Goal: Information Seeking & Learning: Find specific page/section

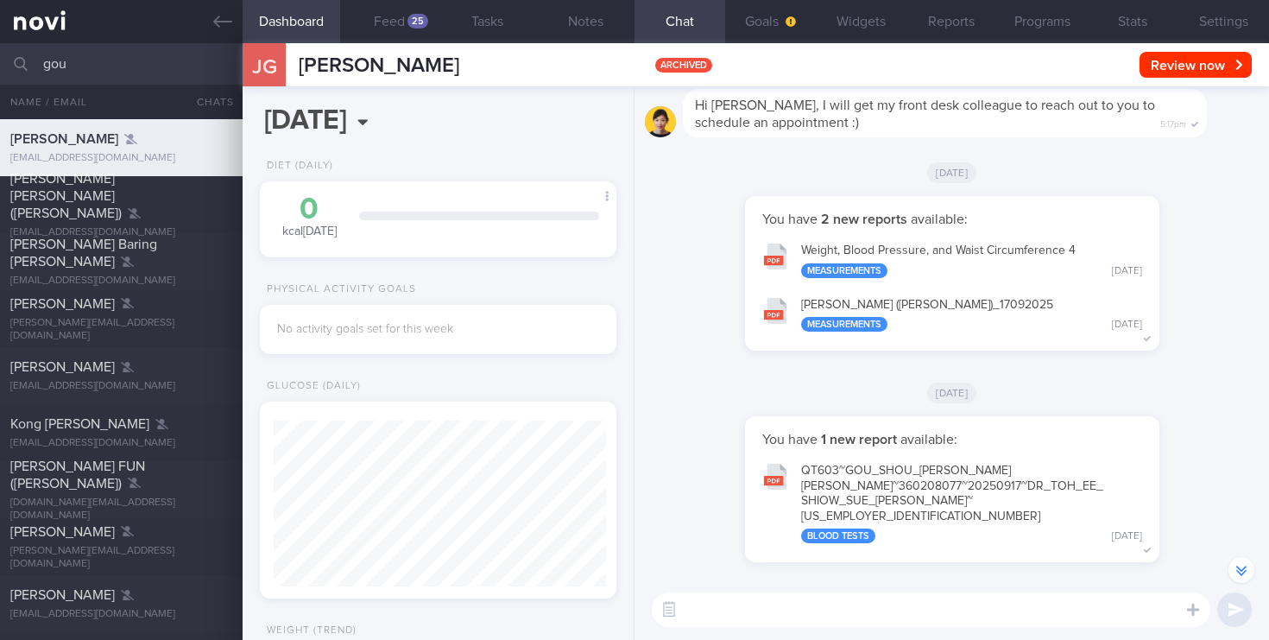
select select "8"
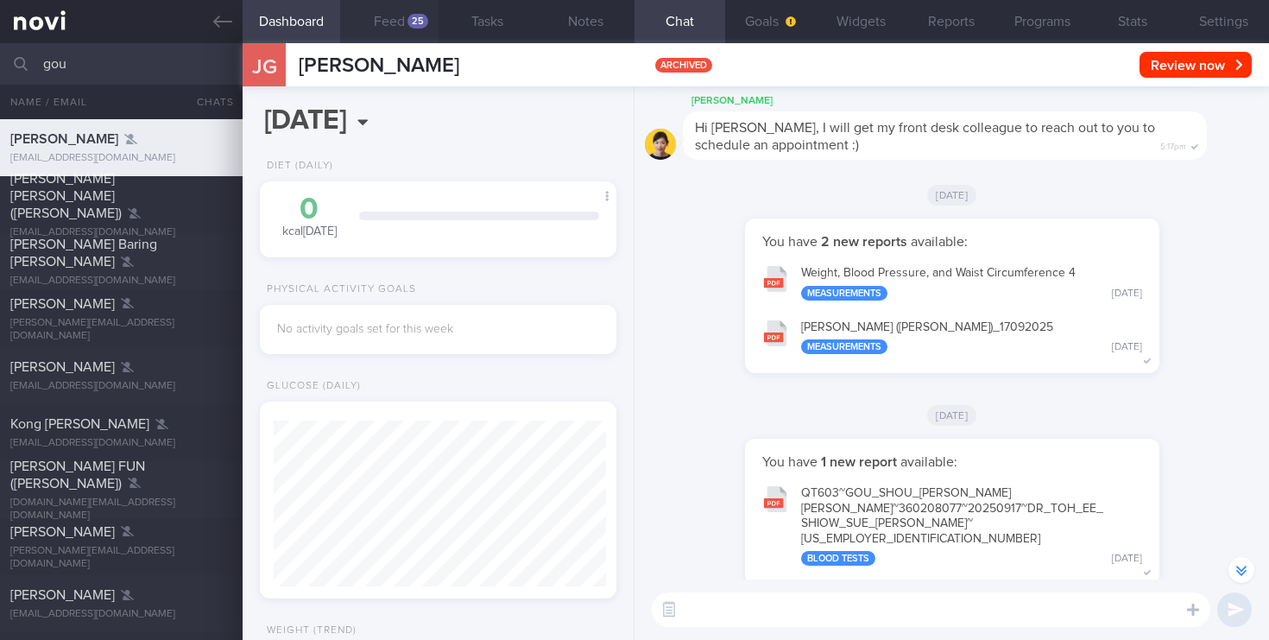
click at [368, 28] on button "Feed 25" at bounding box center [389, 21] width 98 height 43
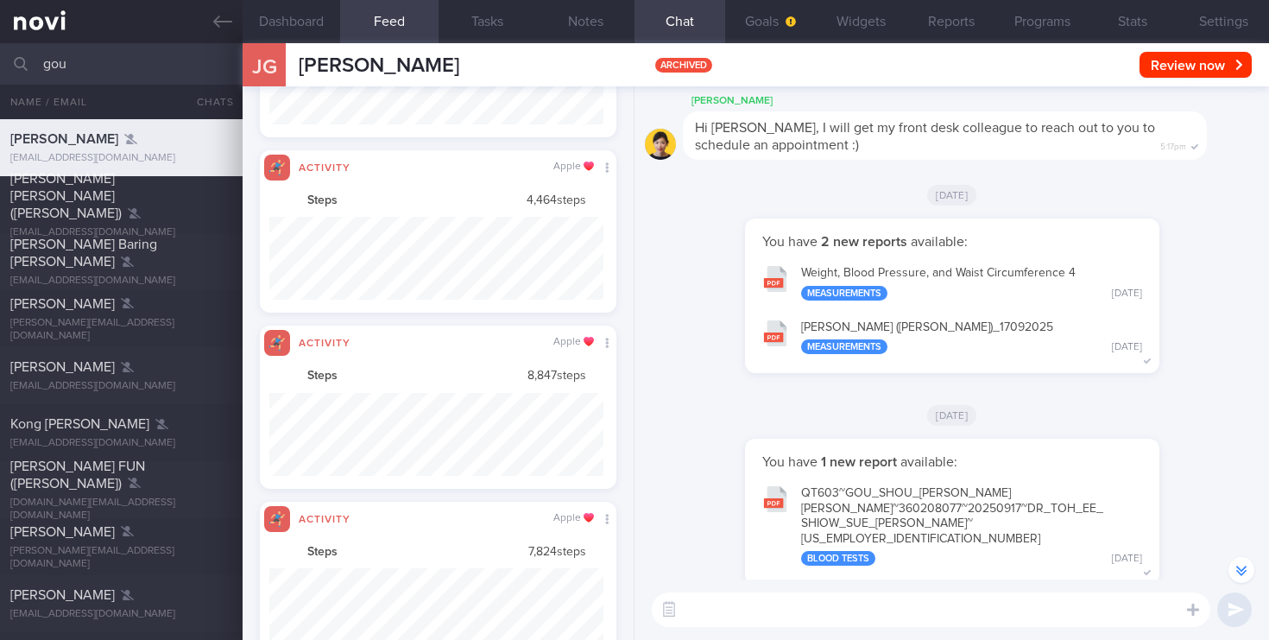
scroll to position [83, 334]
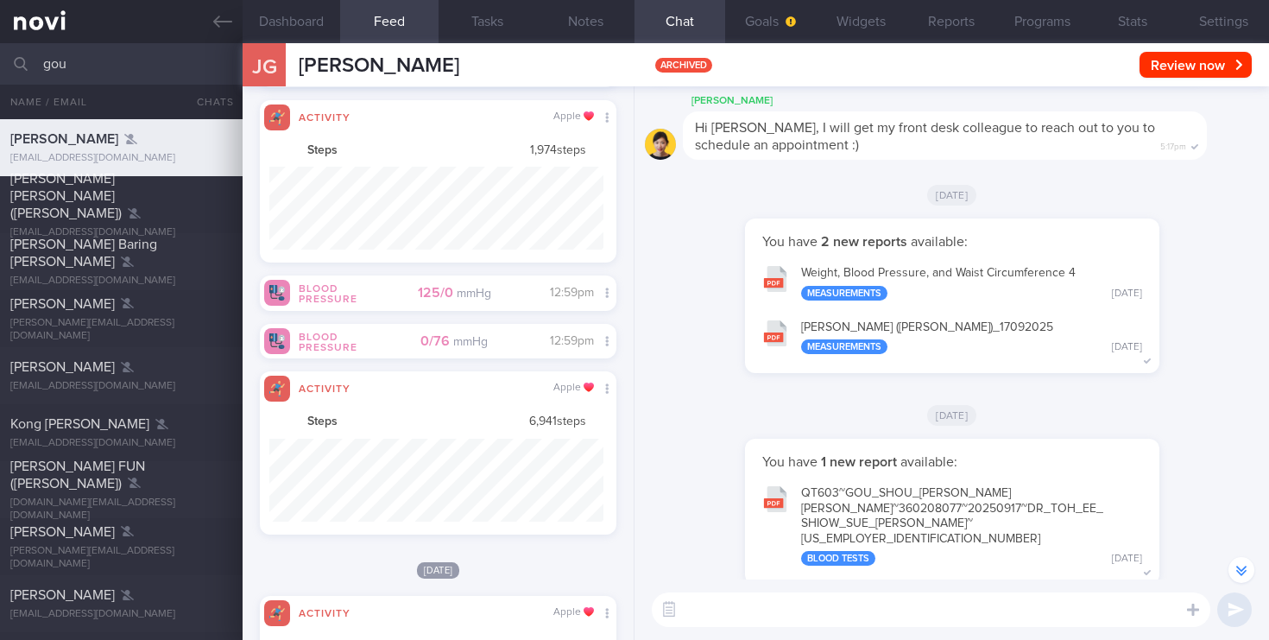
drag, startPoint x: 99, startPoint y: 60, endPoint x: 0, endPoint y: 42, distance: 100.8
click at [0, 43] on input "gou" at bounding box center [634, 63] width 1269 height 41
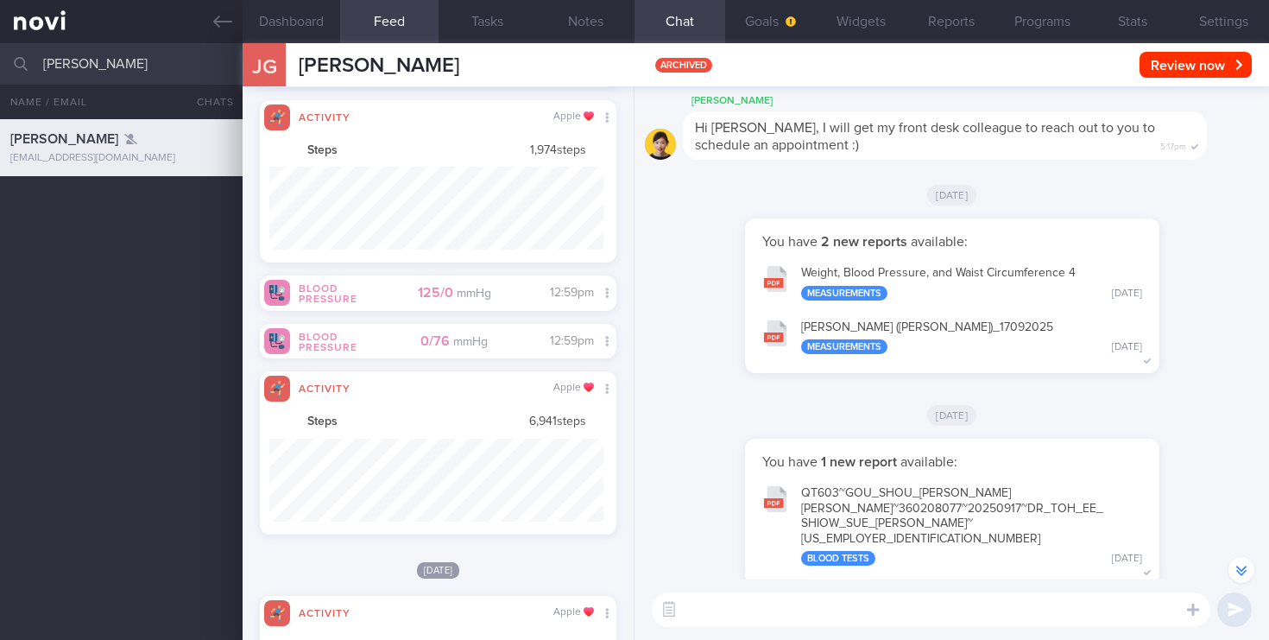
click at [137, 152] on div "[EMAIL_ADDRESS][DOMAIN_NAME]" at bounding box center [121, 158] width 222 height 13
click at [1216, 16] on button "Settings" at bounding box center [1224, 21] width 91 height 43
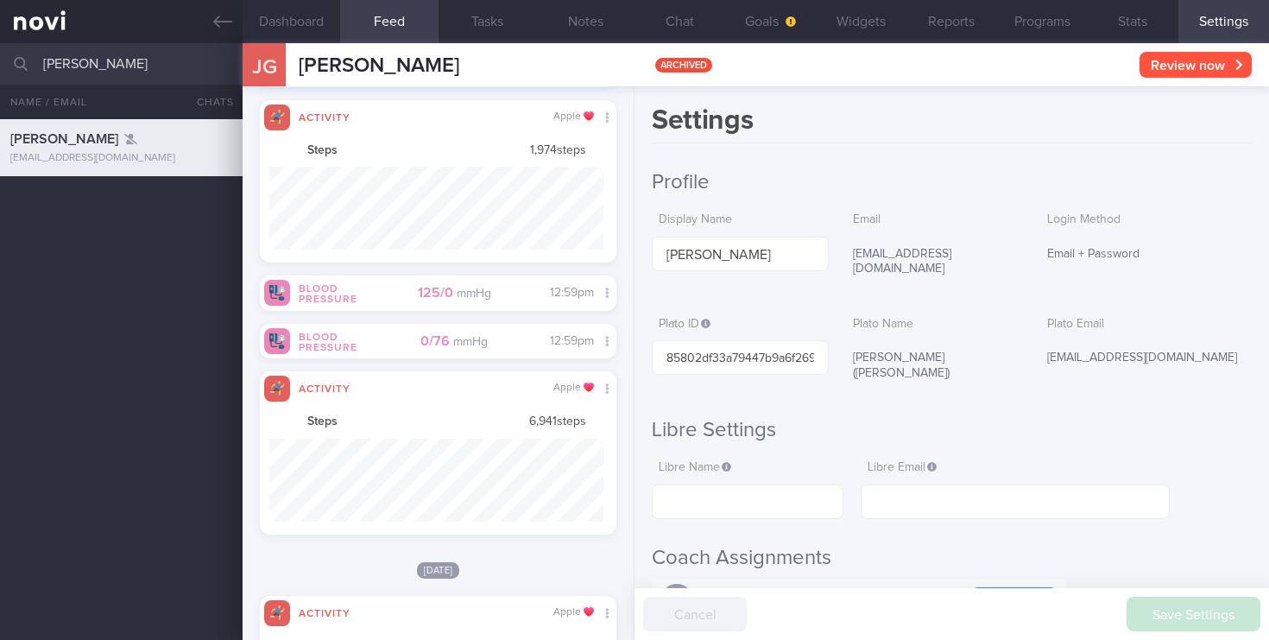
click at [1231, 64] on button "Review now" at bounding box center [1196, 65] width 112 height 26
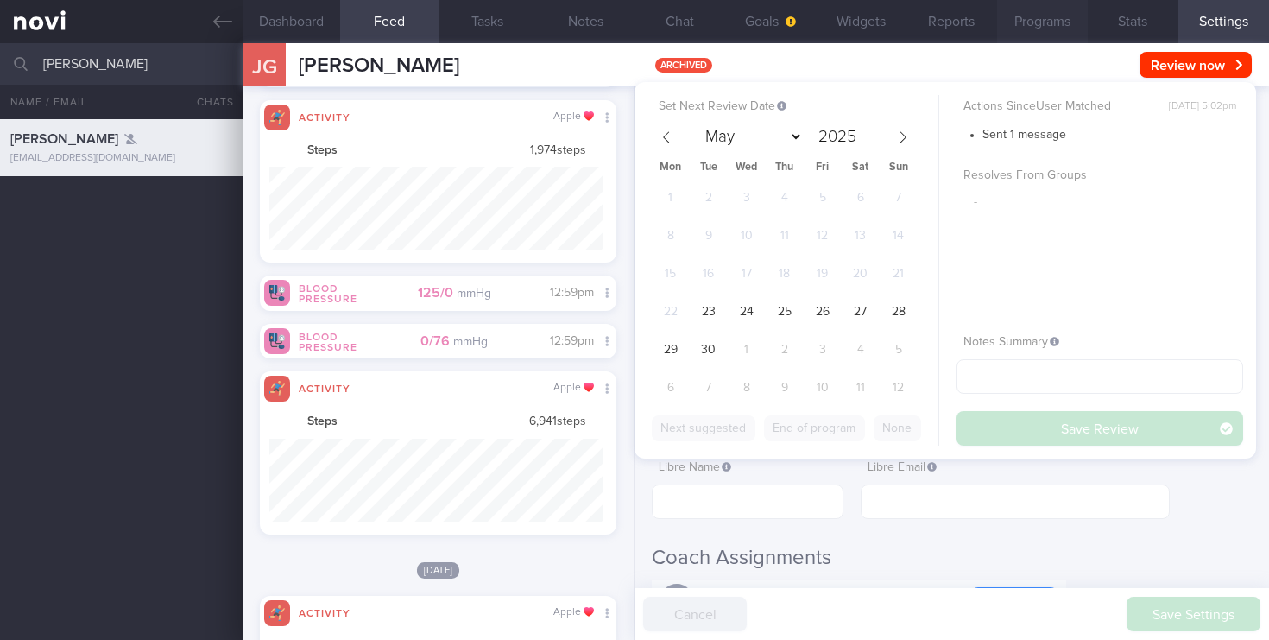
click at [1064, 35] on button "Programs" at bounding box center [1042, 21] width 91 height 43
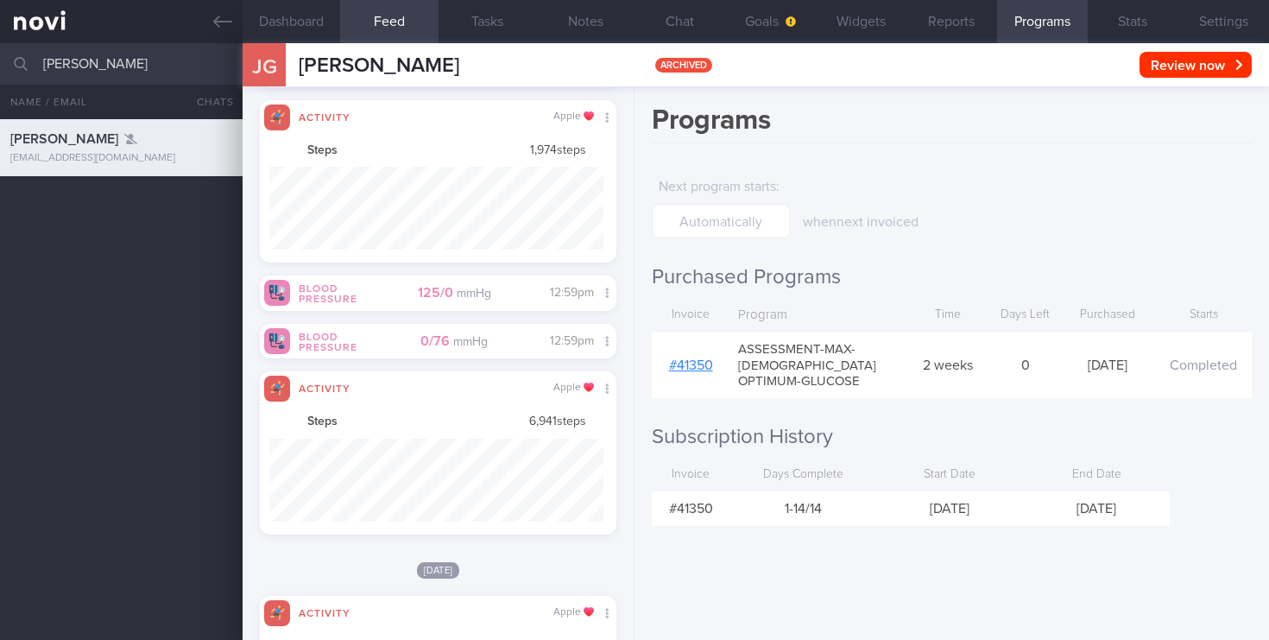
click at [447, 75] on div "[PERSON_NAME] [PERSON_NAME] [PERSON_NAME][EMAIL_ADDRESS][DOMAIN_NAME] archived …" at bounding box center [756, 64] width 1027 height 43
click at [1223, 19] on button "Settings" at bounding box center [1224, 21] width 91 height 43
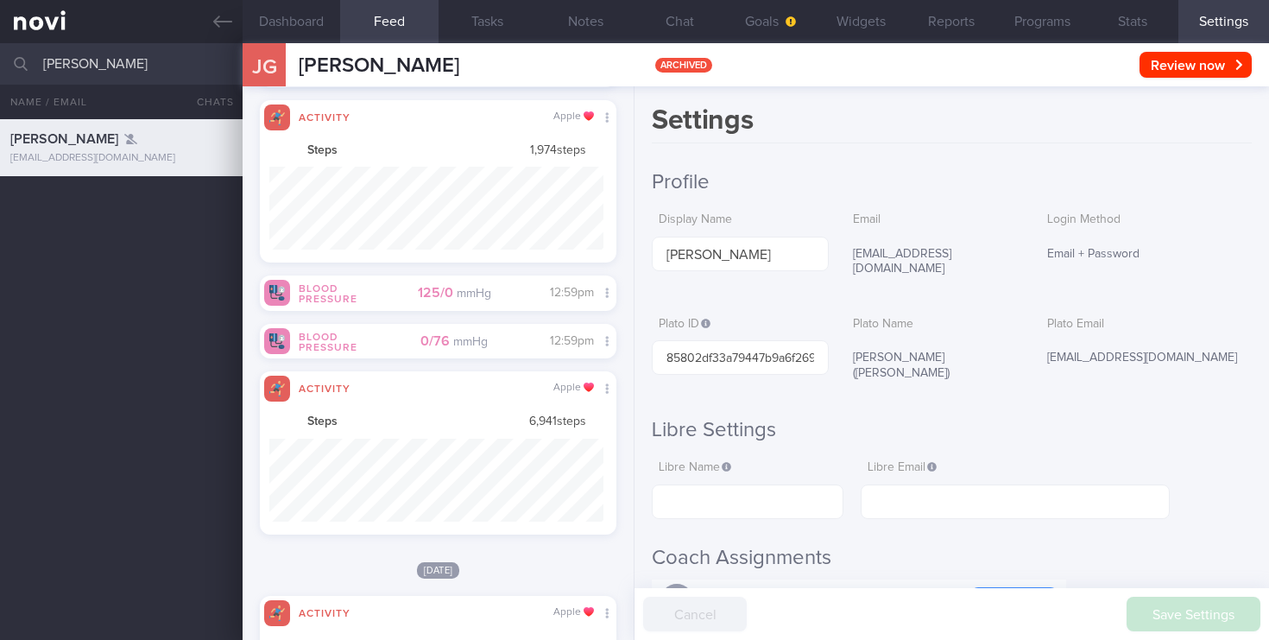
click at [1213, 25] on button "Settings" at bounding box center [1224, 21] width 91 height 43
click at [358, 66] on span "[PERSON_NAME]" at bounding box center [379, 65] width 161 height 21
click at [1241, 16] on button "Settings" at bounding box center [1224, 21] width 91 height 43
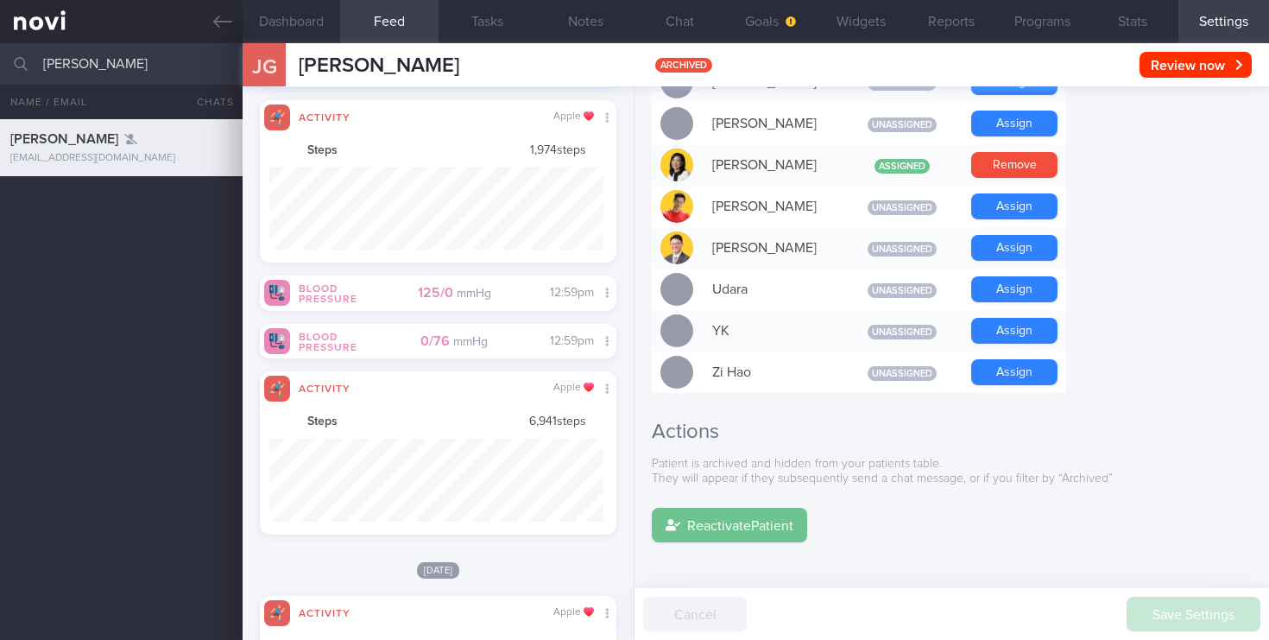
click at [714, 508] on button "Reactivate Patient" at bounding box center [729, 525] width 155 height 35
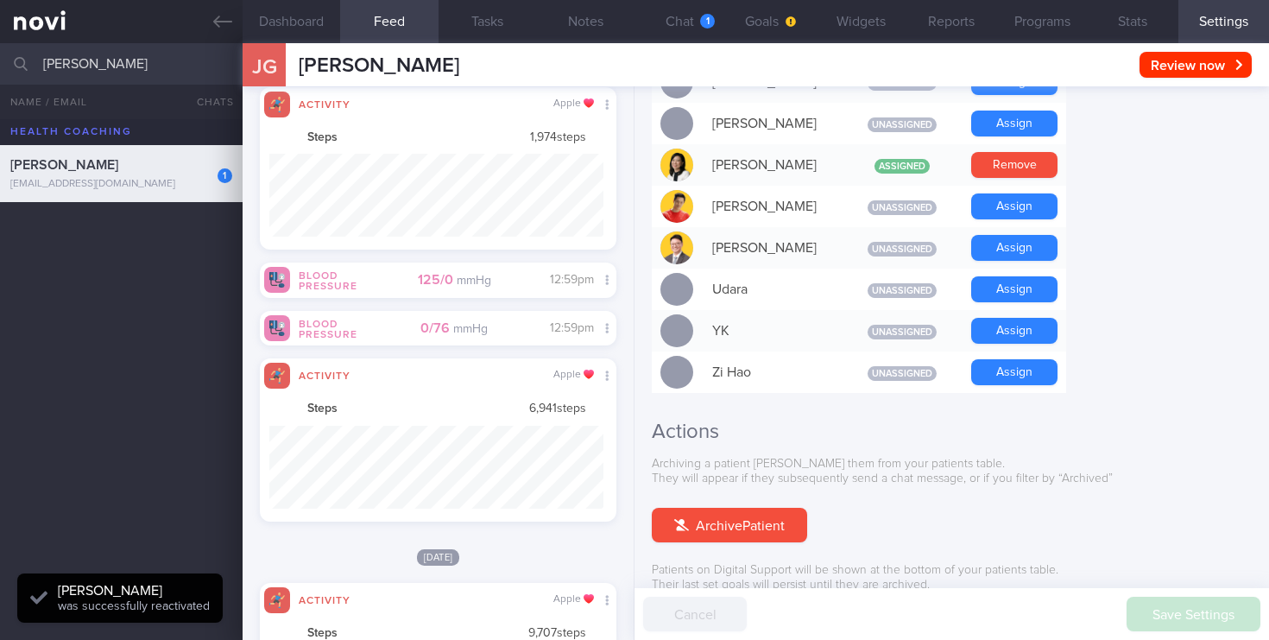
scroll to position [166, 332]
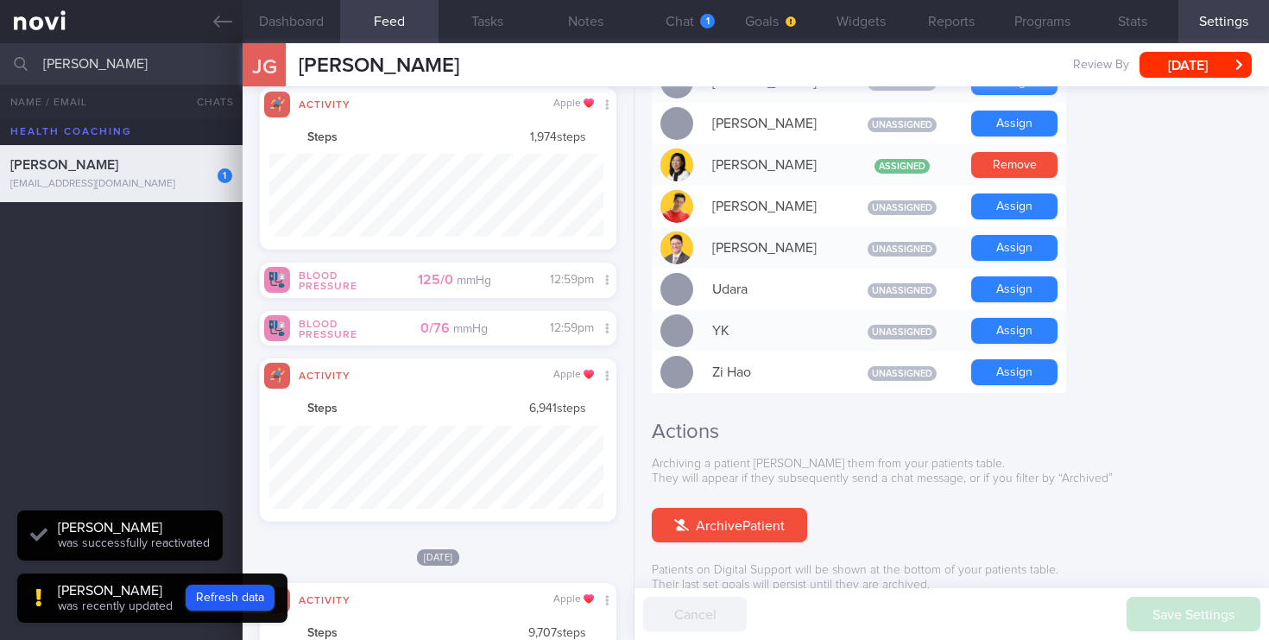
click at [109, 168] on div "[PERSON_NAME]" at bounding box center [119, 164] width 218 height 17
drag, startPoint x: 107, startPoint y: 72, endPoint x: 0, endPoint y: 64, distance: 107.3
click at [0, 64] on input "[PERSON_NAME]" at bounding box center [634, 63] width 1269 height 41
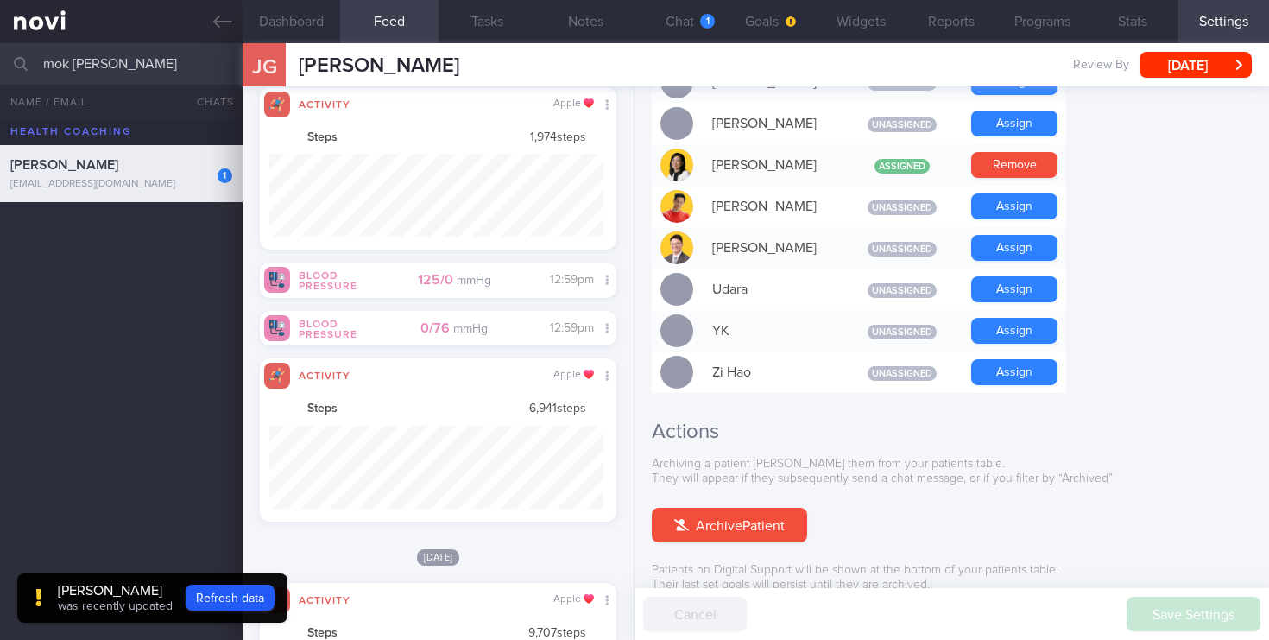
click at [180, 73] on input "mok [PERSON_NAME]" at bounding box center [634, 63] width 1269 height 41
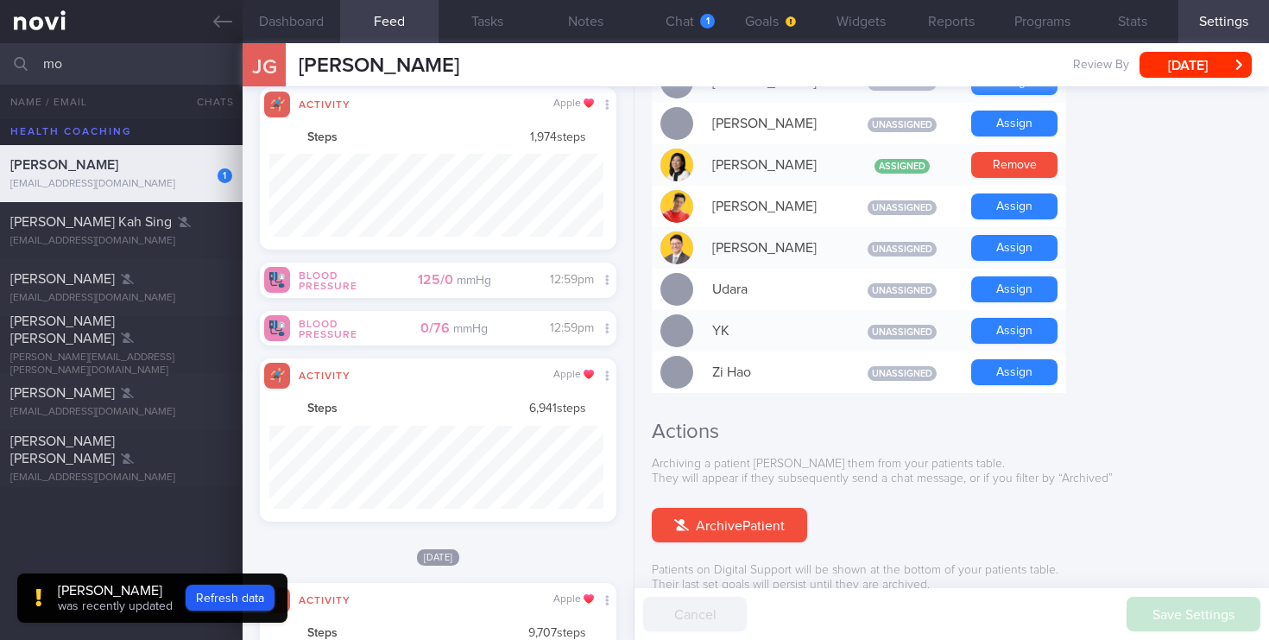
type input "m"
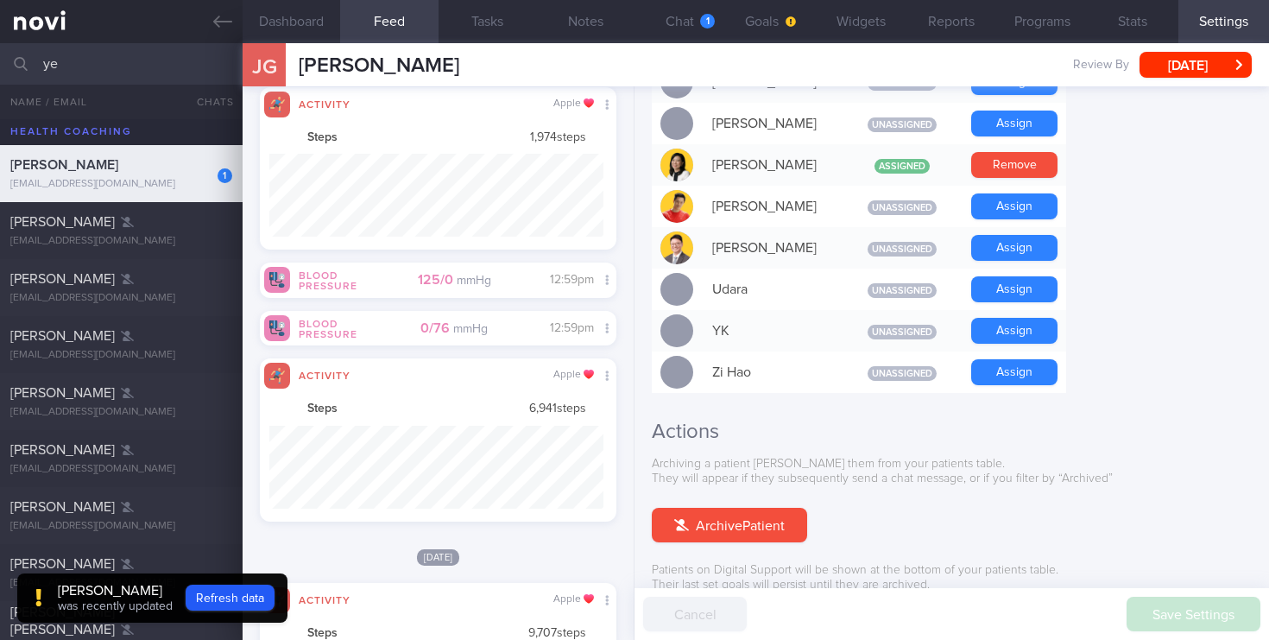
type input "y"
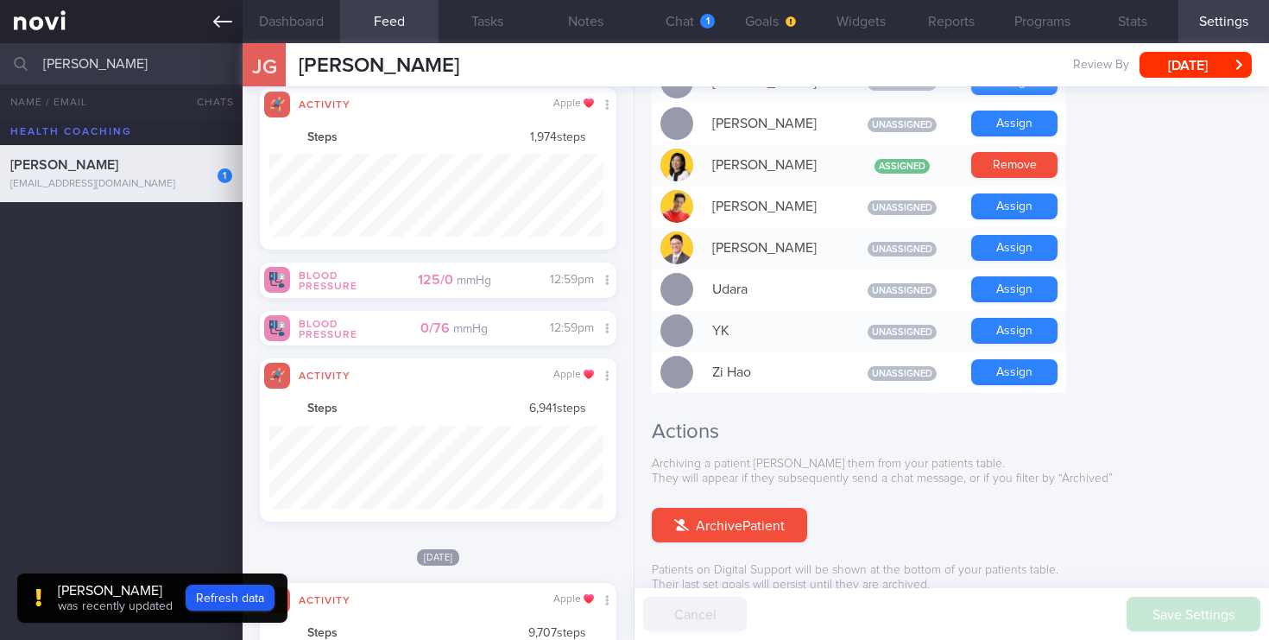
click at [60, 21] on link at bounding box center [121, 21] width 243 height 43
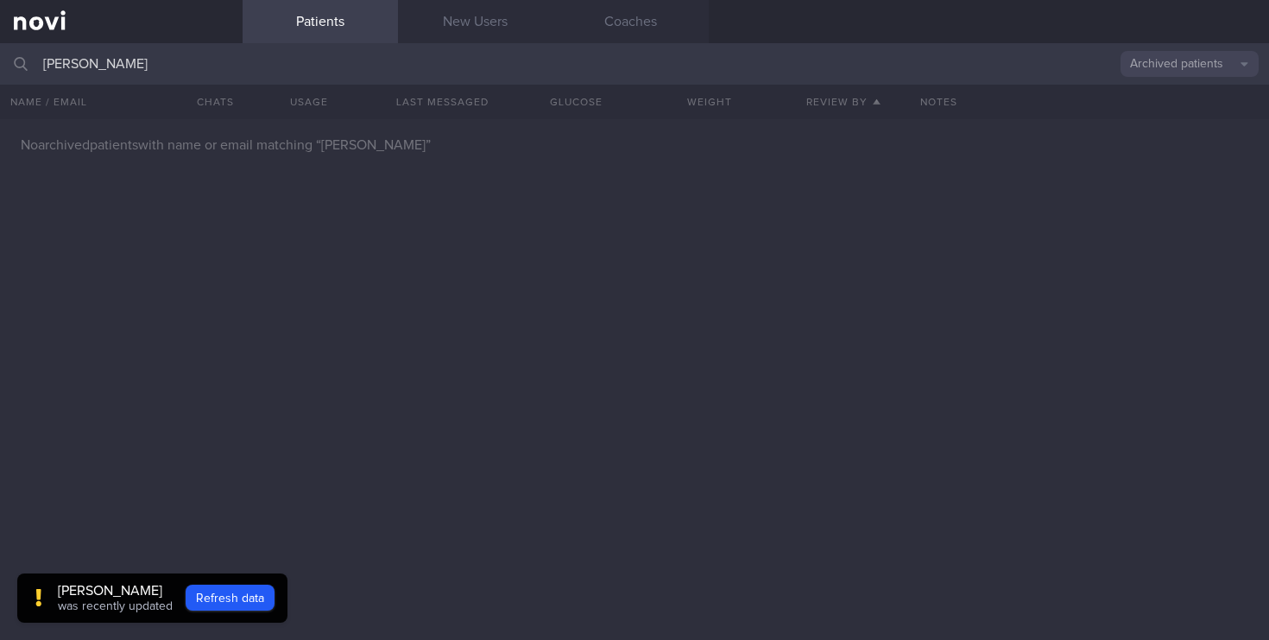
click at [125, 70] on input "[PERSON_NAME]" at bounding box center [634, 63] width 1269 height 41
click at [240, 590] on button "Refresh data" at bounding box center [230, 598] width 89 height 26
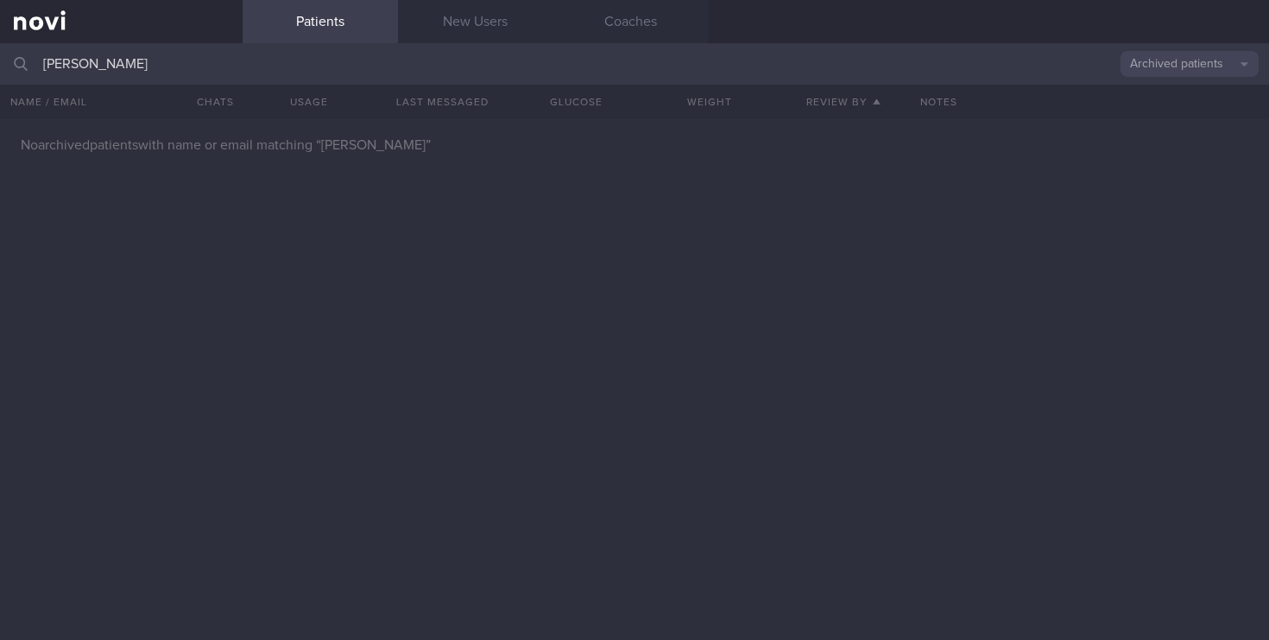
click at [154, 65] on input "[PERSON_NAME]" at bounding box center [634, 63] width 1269 height 41
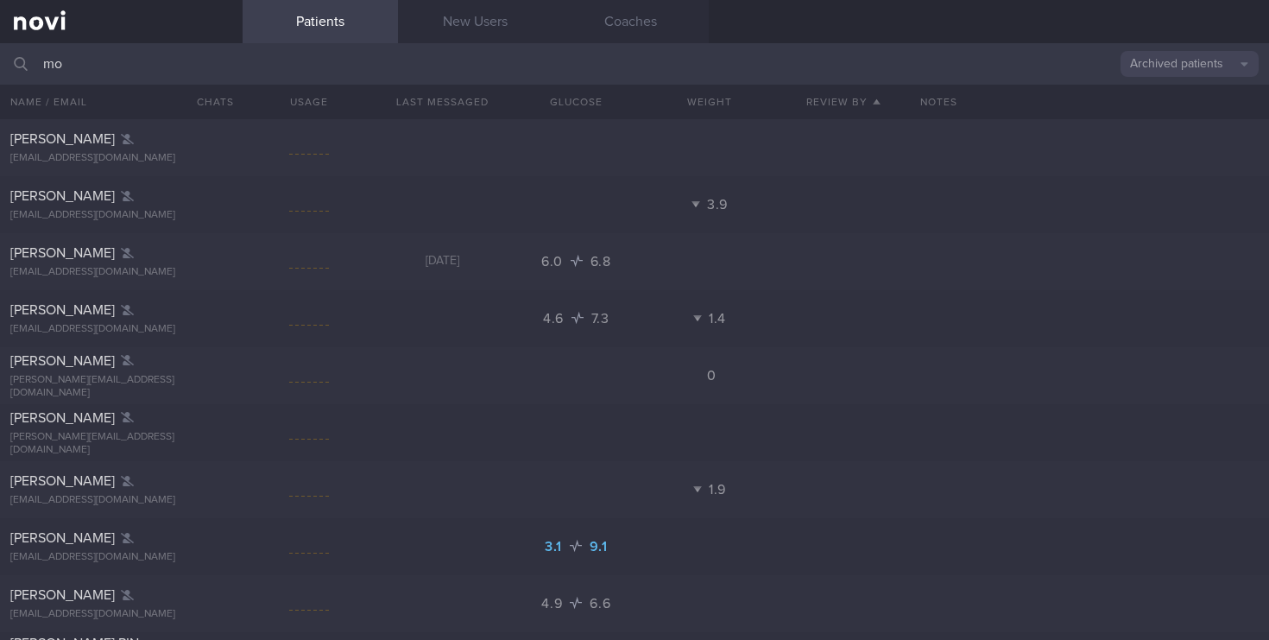
type input "m"
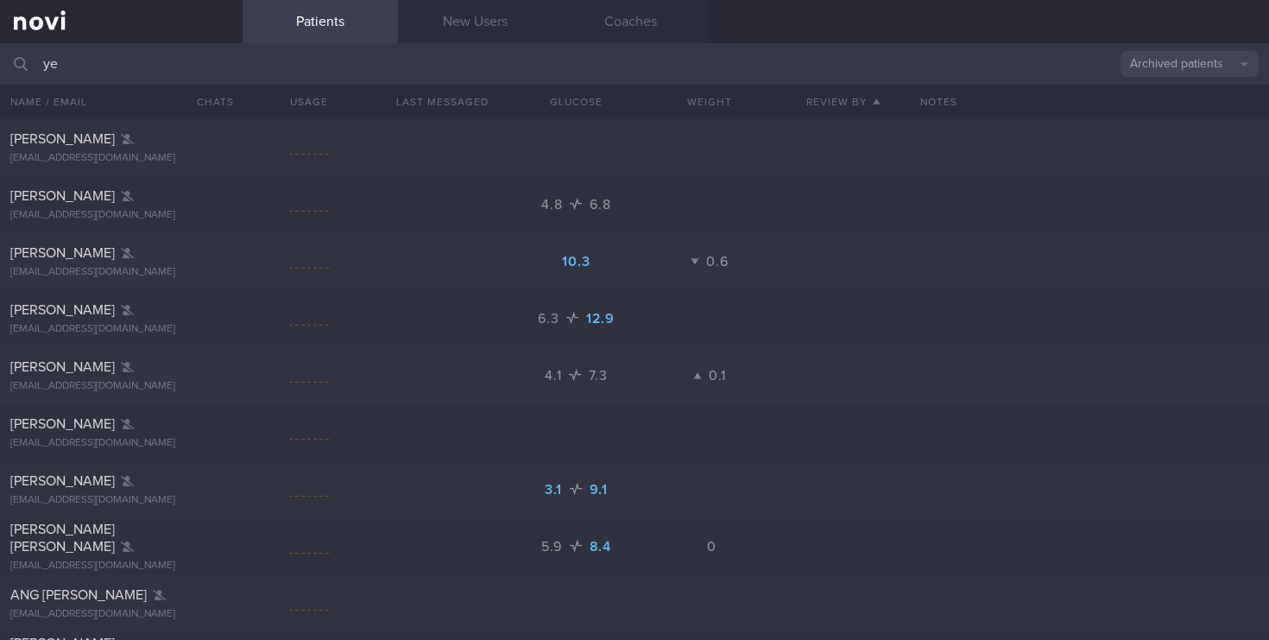
type input "y"
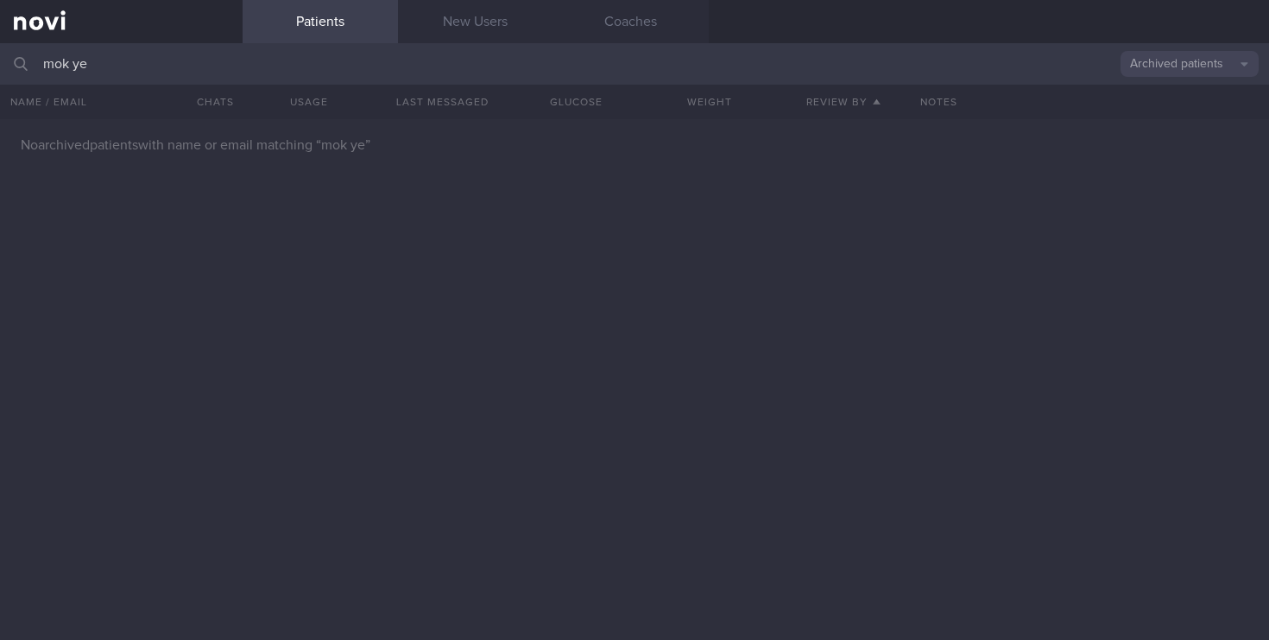
type input "[PERSON_NAME]"
click at [1185, 73] on button "Archived patients" at bounding box center [1190, 64] width 138 height 26
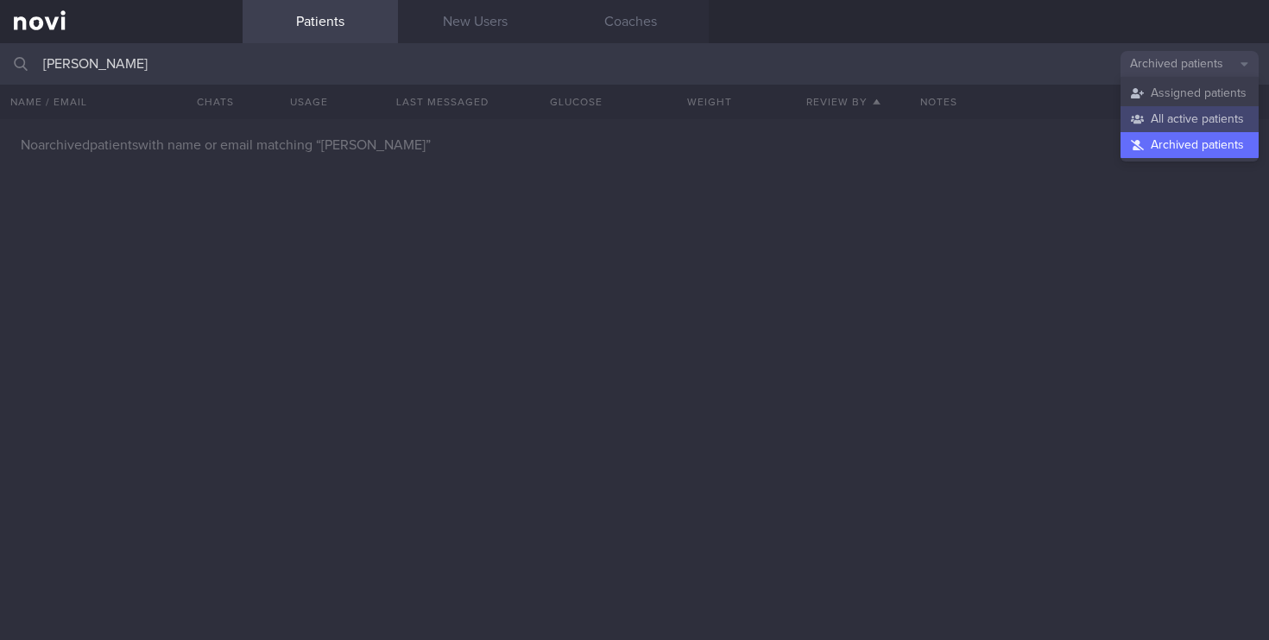
click at [1166, 116] on button "All active patients" at bounding box center [1190, 119] width 138 height 26
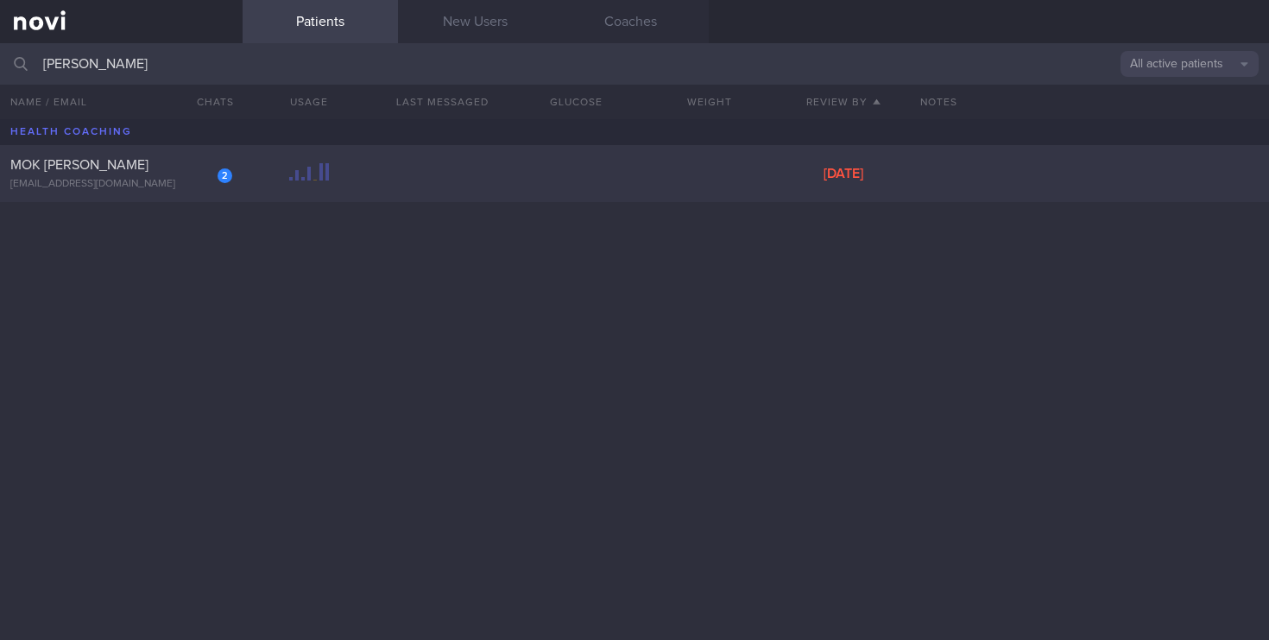
click at [195, 166] on div "2" at bounding box center [213, 169] width 38 height 27
select select "7"
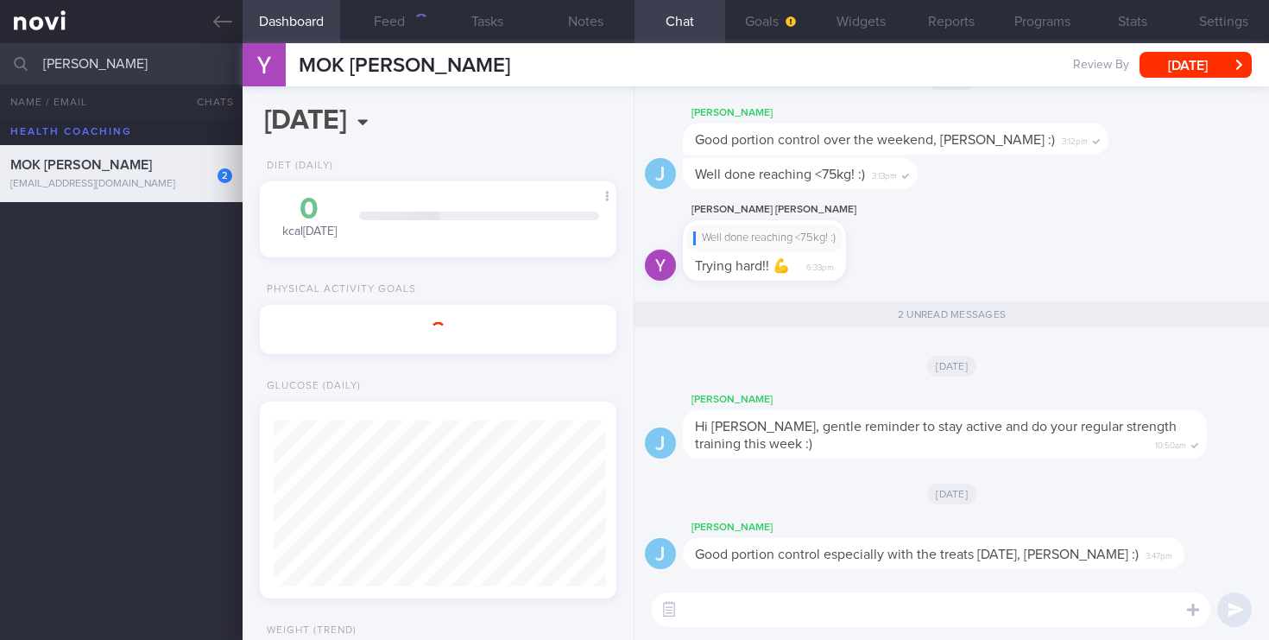
scroll to position [187, 326]
click at [408, 29] on button "Feed" at bounding box center [389, 21] width 98 height 43
click at [408, 28] on button "Feed" at bounding box center [389, 21] width 98 height 43
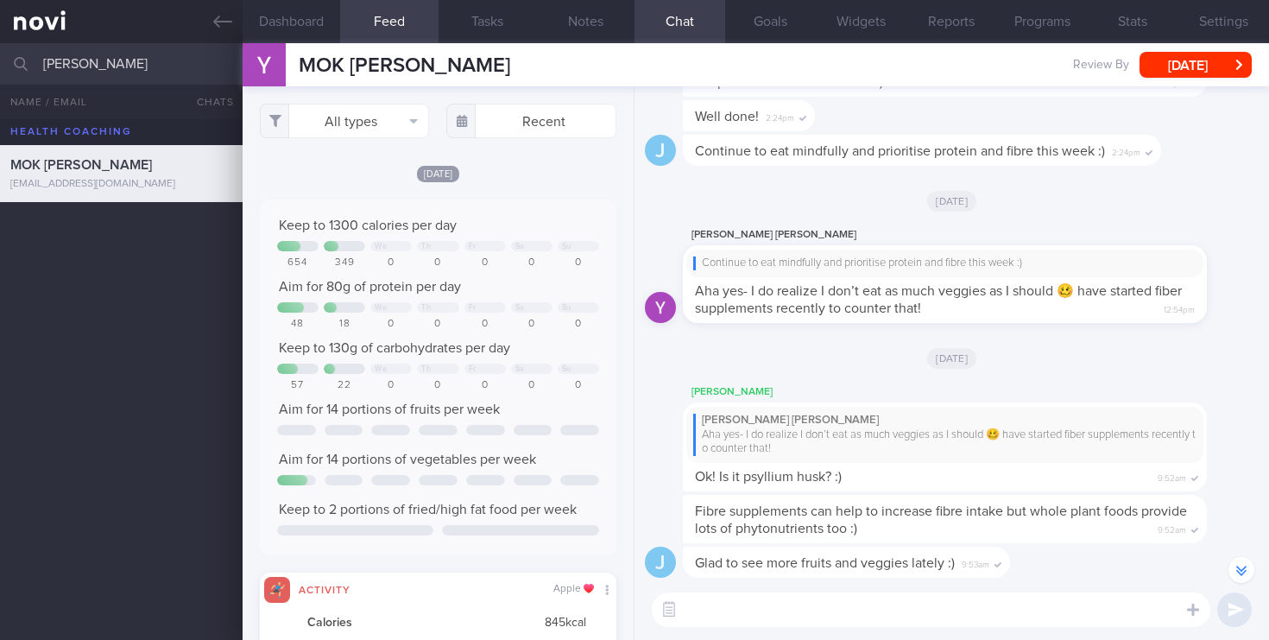
scroll to position [83, 334]
click at [308, 35] on button "Dashboard" at bounding box center [292, 21] width 98 height 43
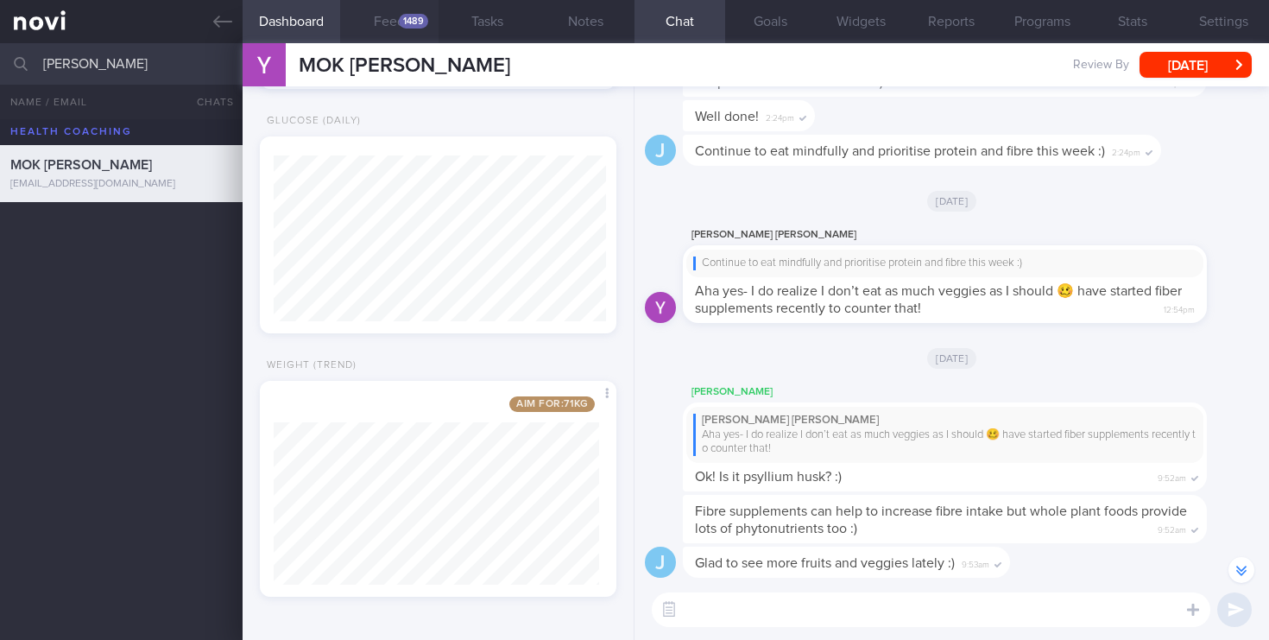
click at [401, 25] on div "1489" at bounding box center [413, 21] width 29 height 15
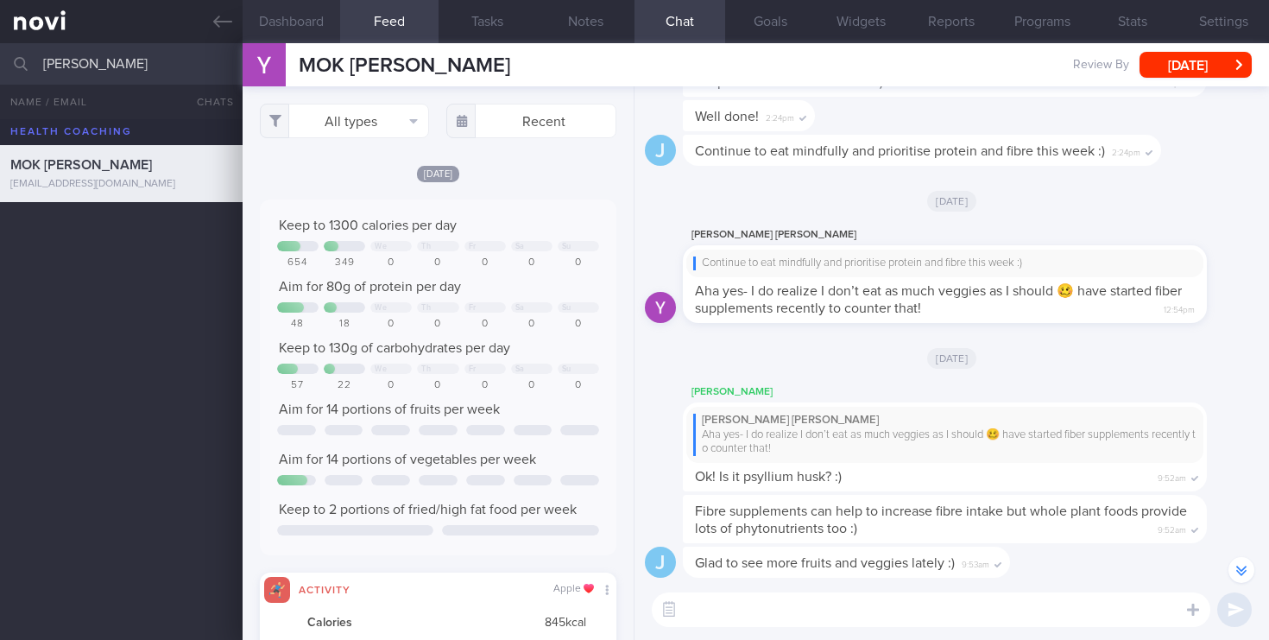
click at [319, 17] on button "Dashboard" at bounding box center [292, 21] width 98 height 43
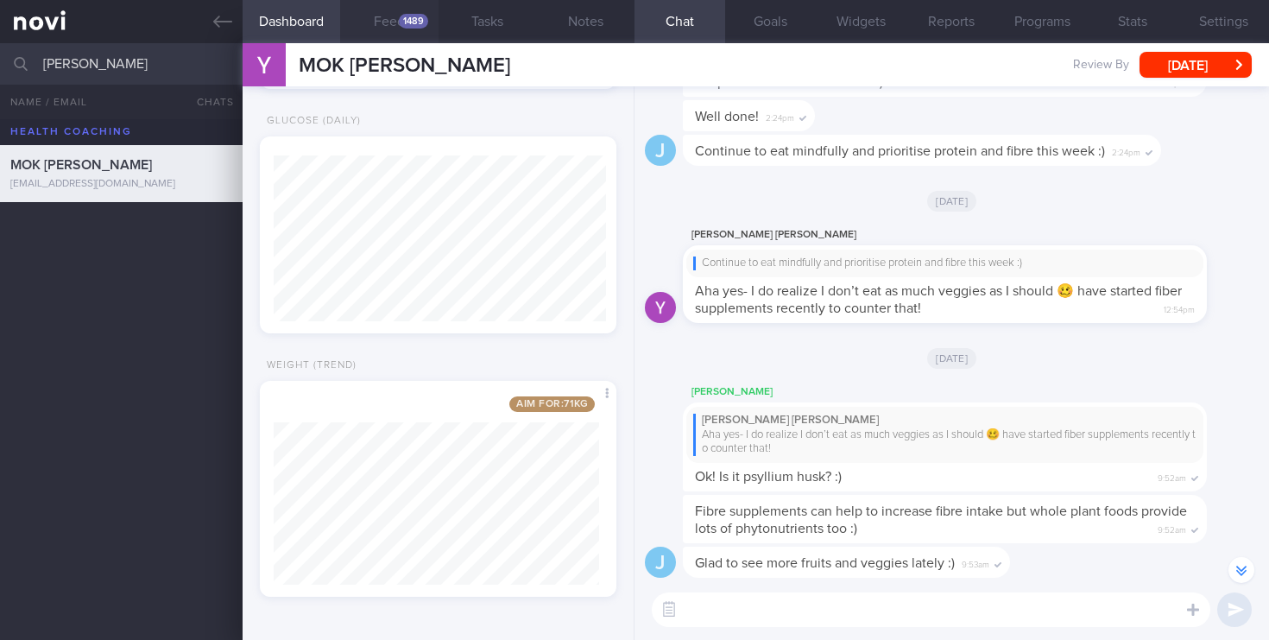
click at [399, 41] on button "Feed 1489" at bounding box center [389, 21] width 98 height 43
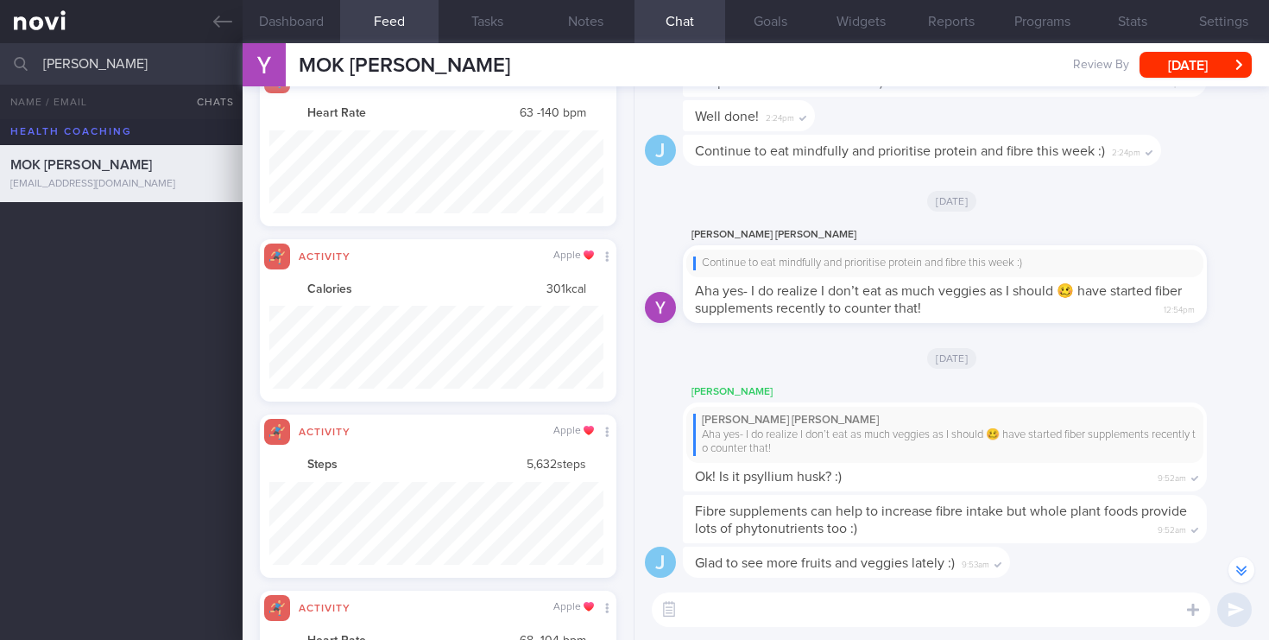
scroll to position [83, 334]
drag, startPoint x: 137, startPoint y: 69, endPoint x: 0, endPoint y: 60, distance: 137.6
click at [0, 60] on input "[PERSON_NAME]" at bounding box center [634, 63] width 1269 height 41
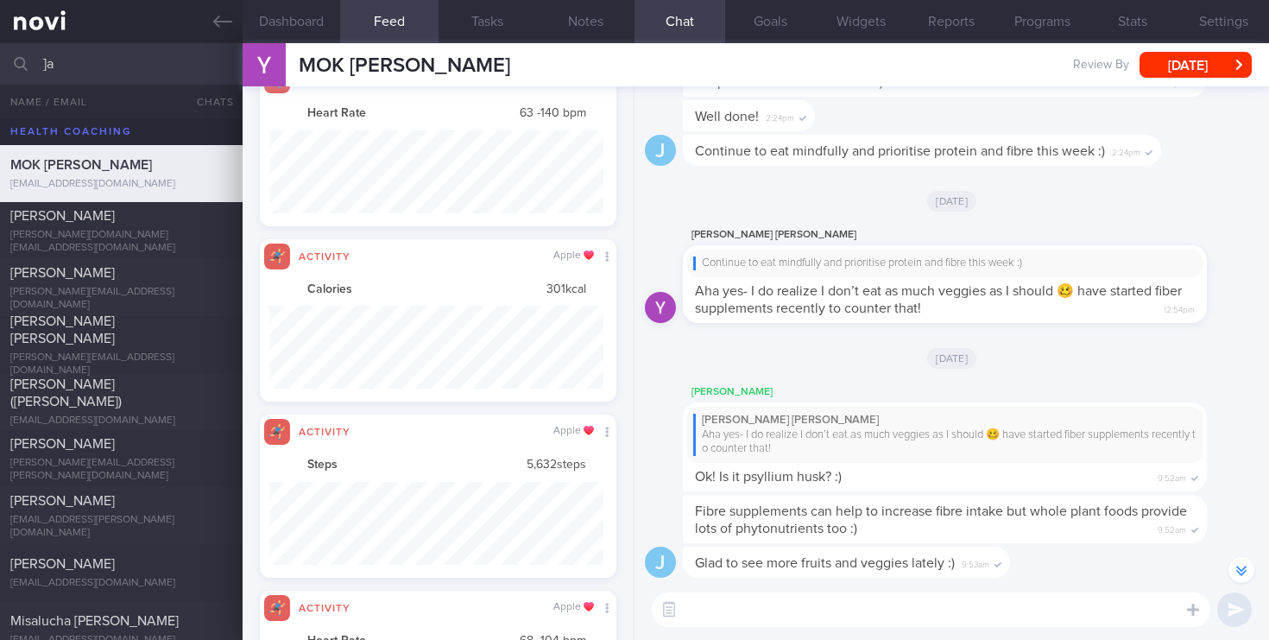
type input "]"
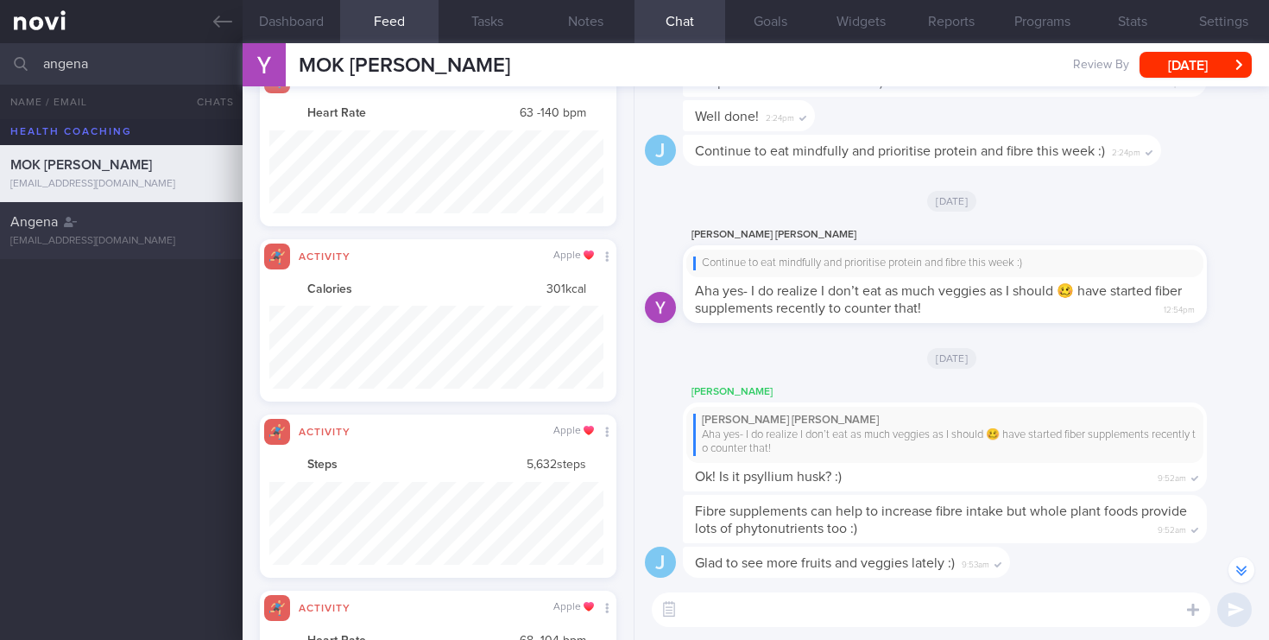
type input "angena"
click at [130, 241] on div "[EMAIL_ADDRESS][DOMAIN_NAME]" at bounding box center [121, 241] width 222 height 13
select select "8"
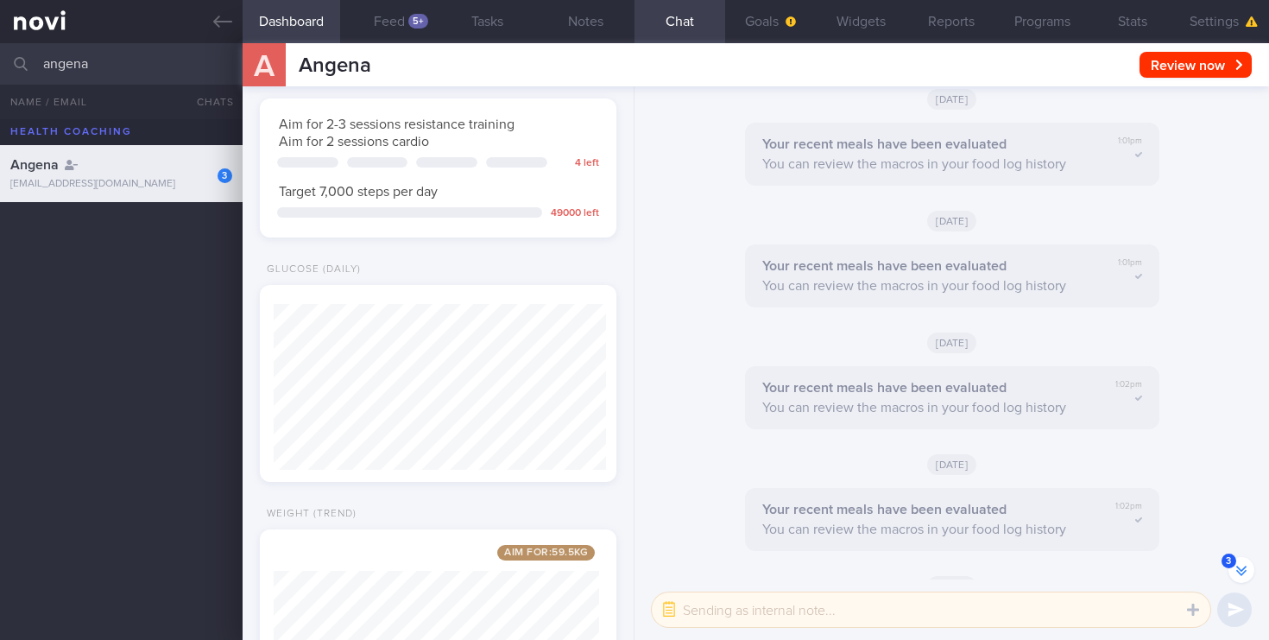
scroll to position [-2689, 0]
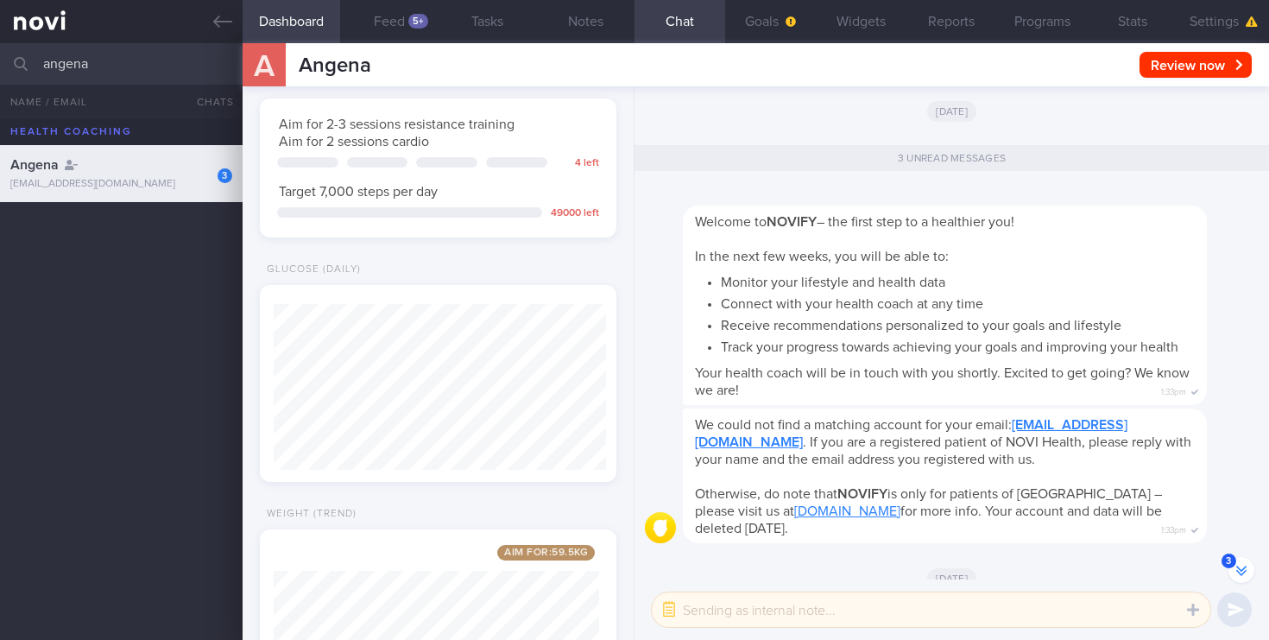
drag, startPoint x: 147, startPoint y: 58, endPoint x: 0, endPoint y: 46, distance: 147.3
click at [0, 46] on input "angena" at bounding box center [634, 63] width 1269 height 41
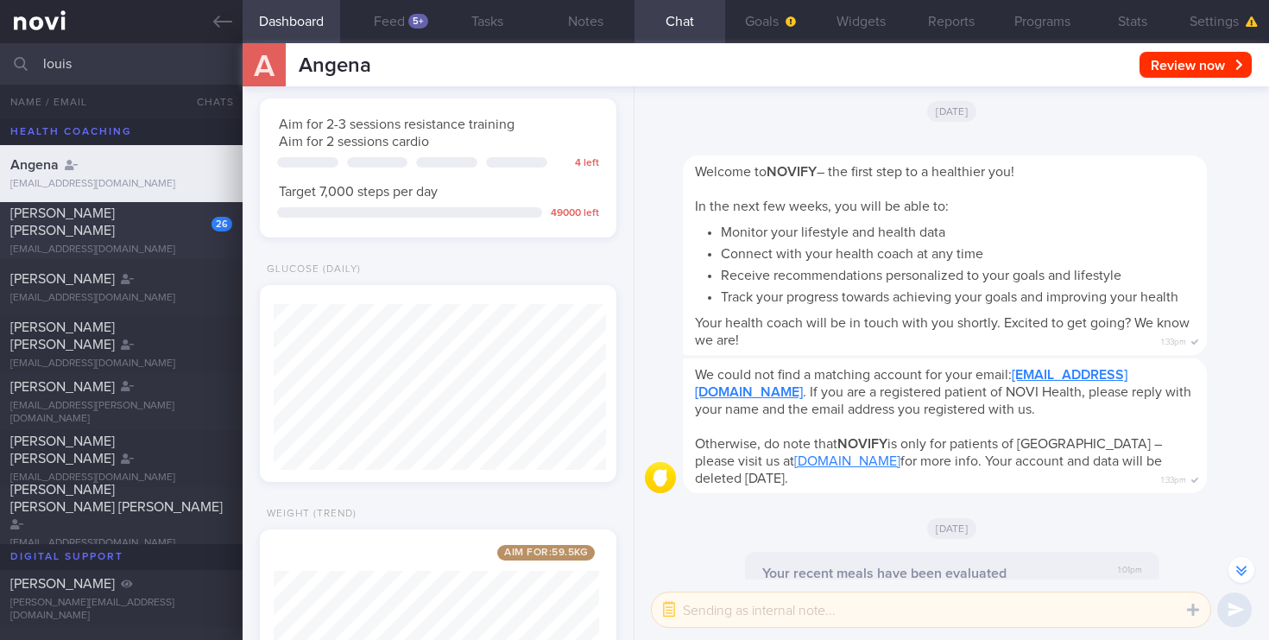
type input "louis"
click at [206, 231] on div "26" at bounding box center [210, 218] width 44 height 27
select select "6"
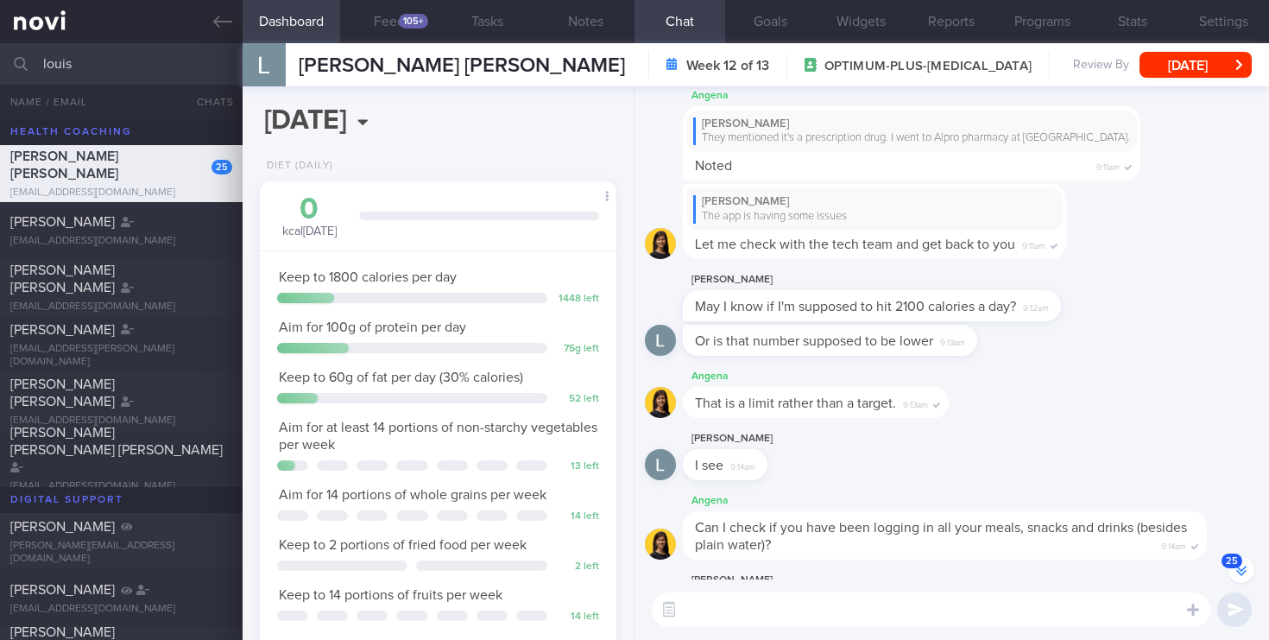
scroll to position [-9485, 0]
